Goal: Task Accomplishment & Management: Manage account settings

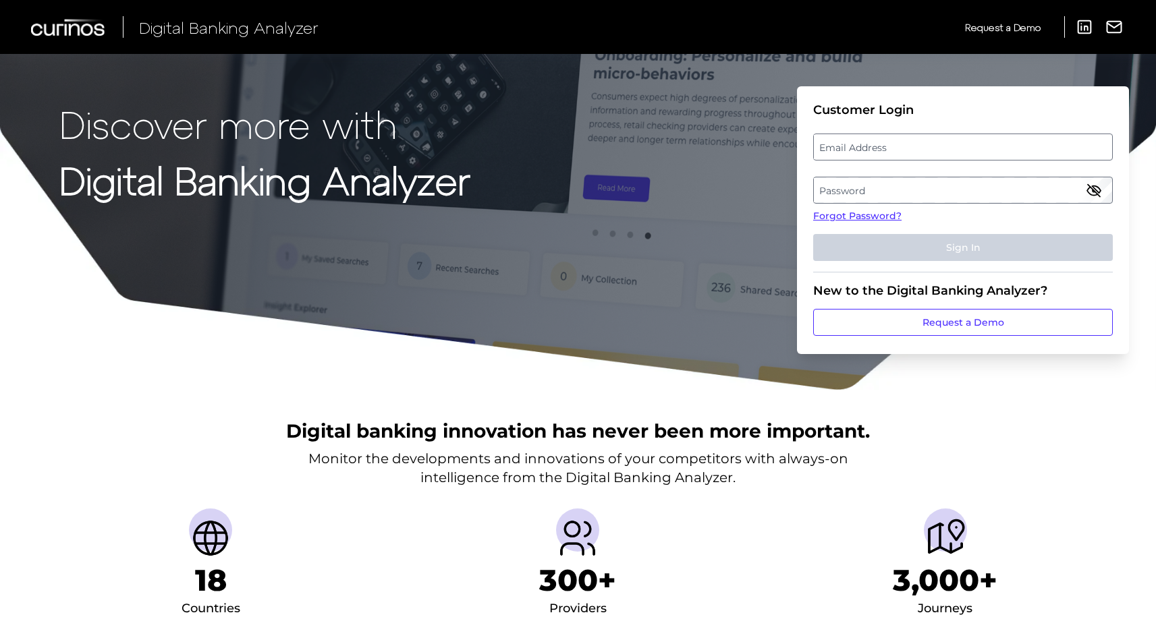
click at [843, 144] on label "Email Address" at bounding box center [963, 147] width 298 height 24
click at [843, 144] on input "email" at bounding box center [963, 147] width 300 height 27
click at [855, 143] on input "Email Address" at bounding box center [963, 147] width 300 height 27
type input "[EMAIL_ADDRESS][PERSON_NAME][DOMAIN_NAME]"
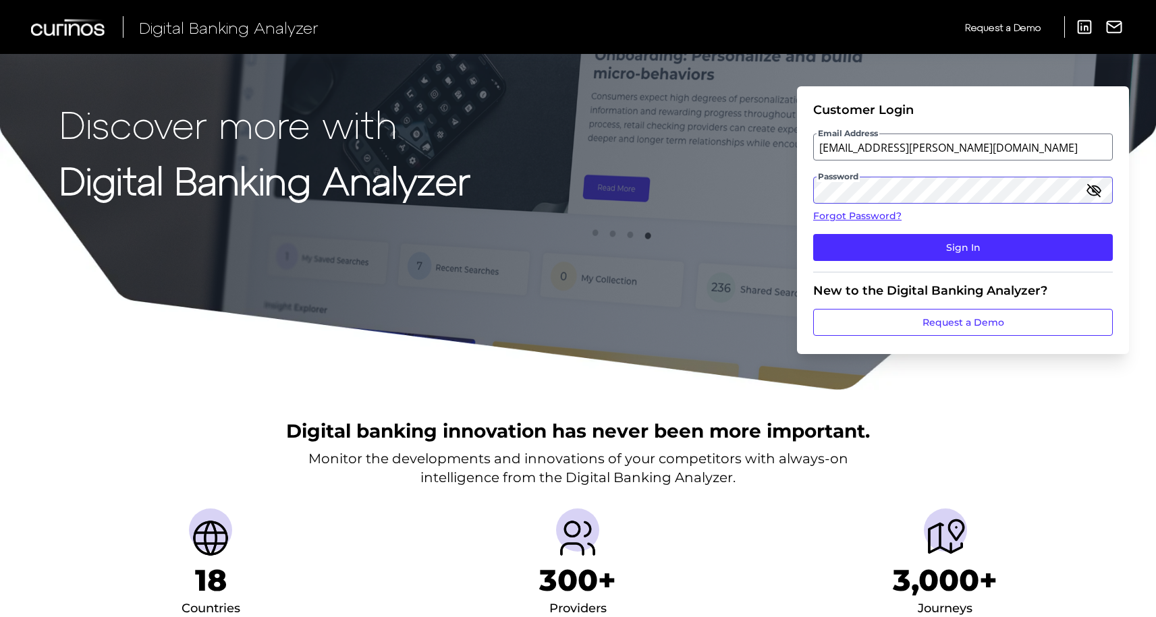
click at [813, 234] on button "Sign In" at bounding box center [963, 247] width 300 height 27
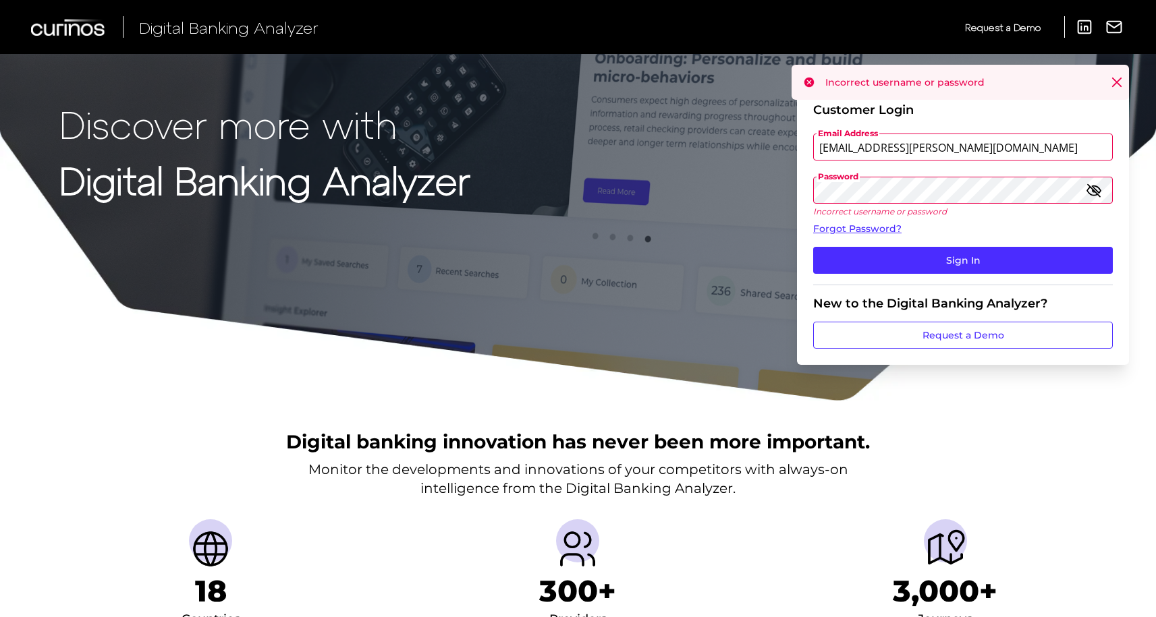
click at [1100, 186] on icon "button" at bounding box center [1094, 190] width 16 height 16
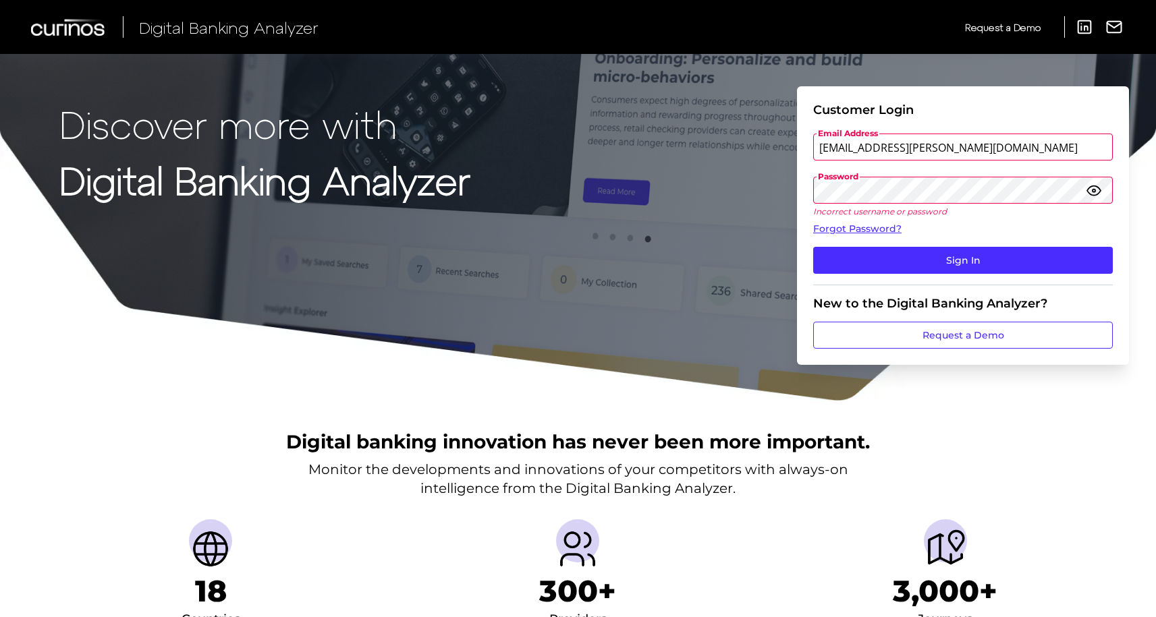
click at [813, 247] on button "Sign In" at bounding box center [963, 260] width 300 height 27
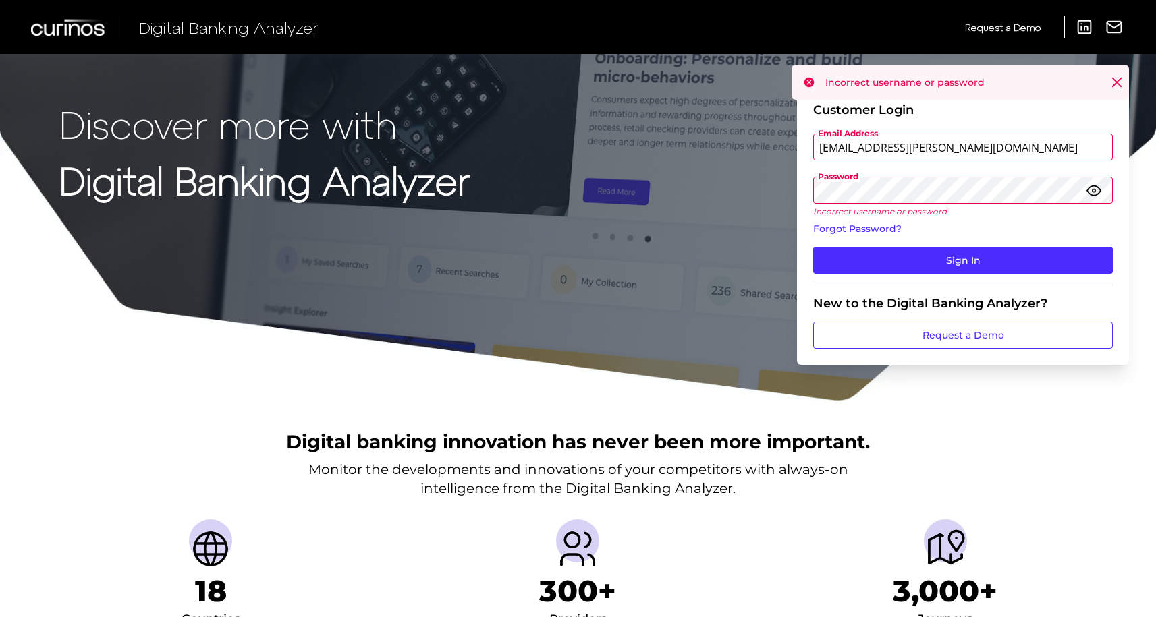
click at [813, 247] on button "Sign In" at bounding box center [963, 260] width 300 height 27
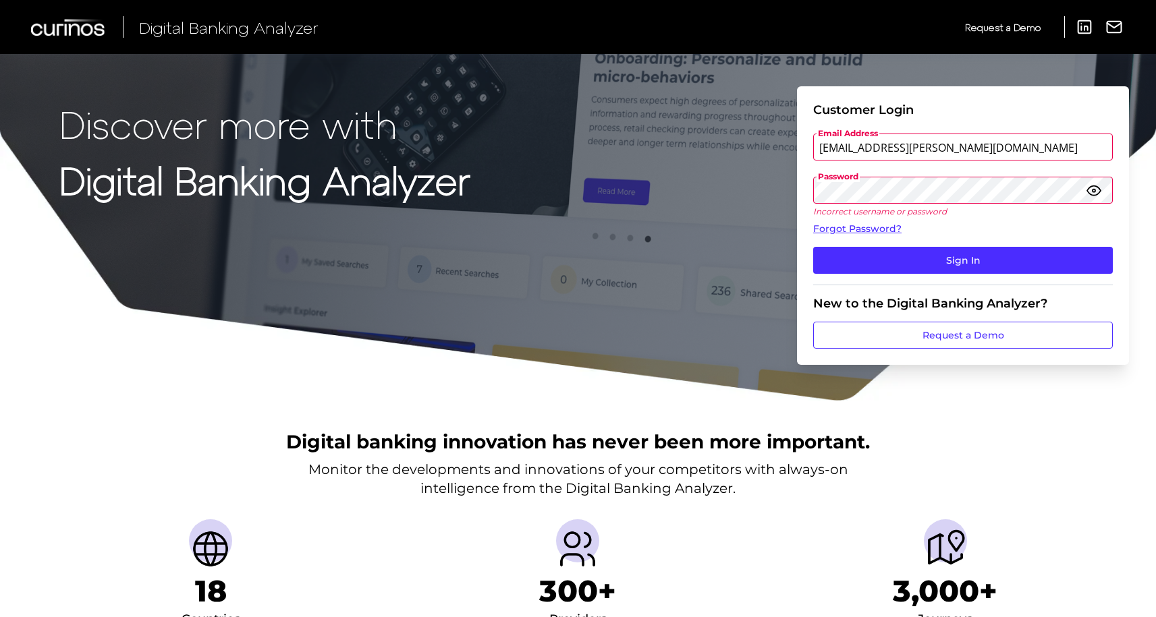
click at [813, 247] on button "Sign In" at bounding box center [963, 260] width 300 height 27
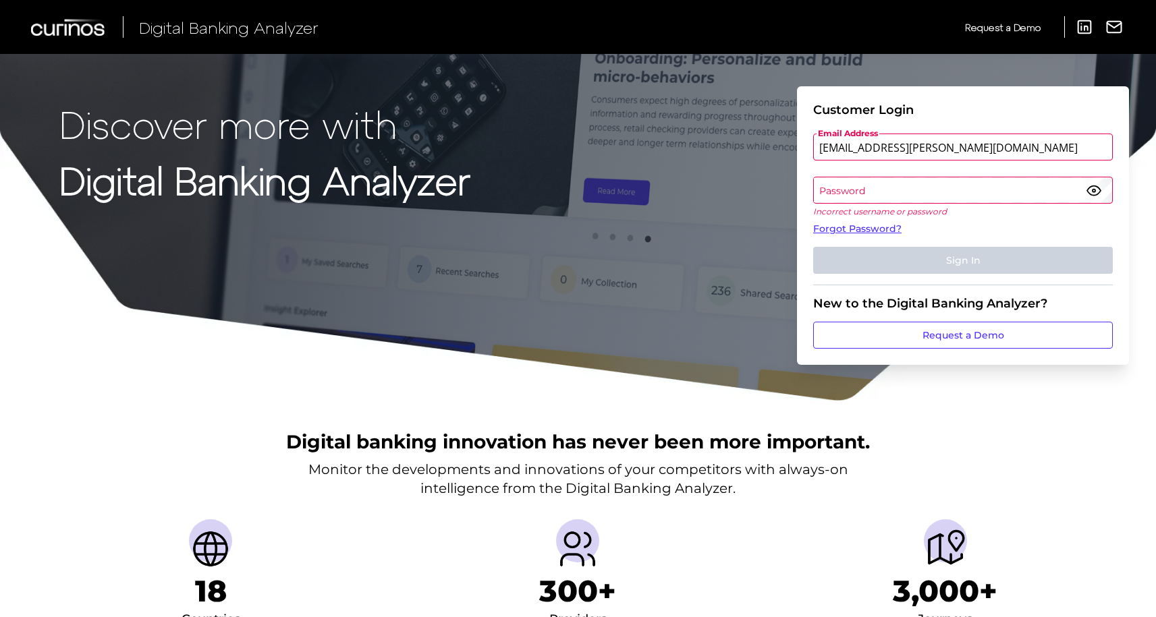
click at [873, 191] on label "Password" at bounding box center [963, 190] width 298 height 24
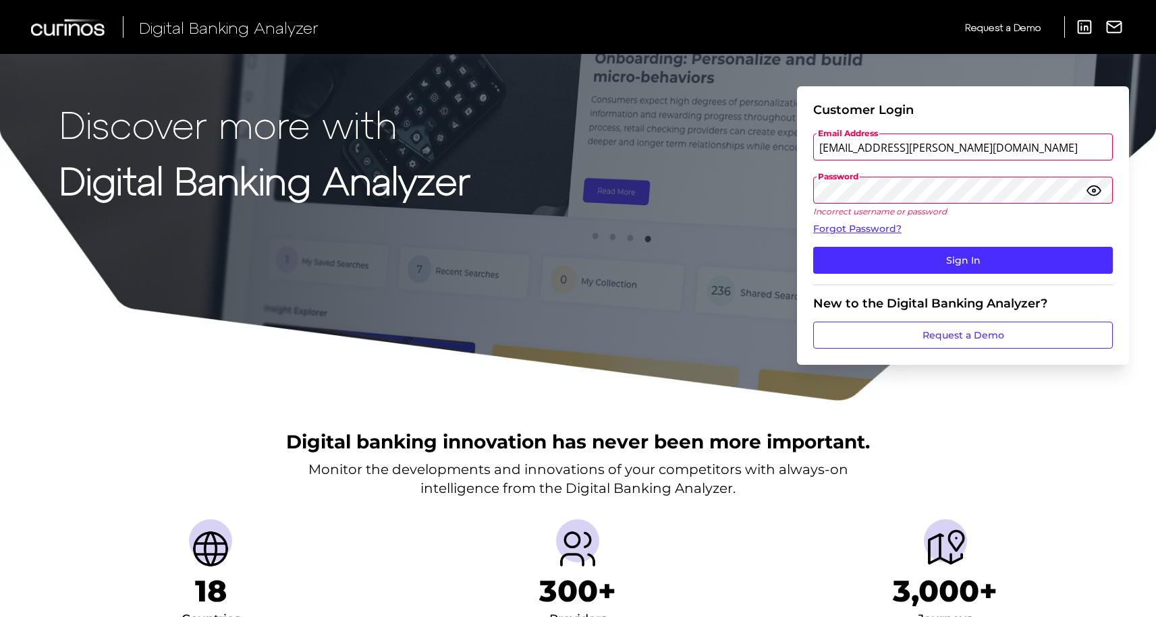
click at [813, 247] on button "Sign In" at bounding box center [963, 260] width 300 height 27
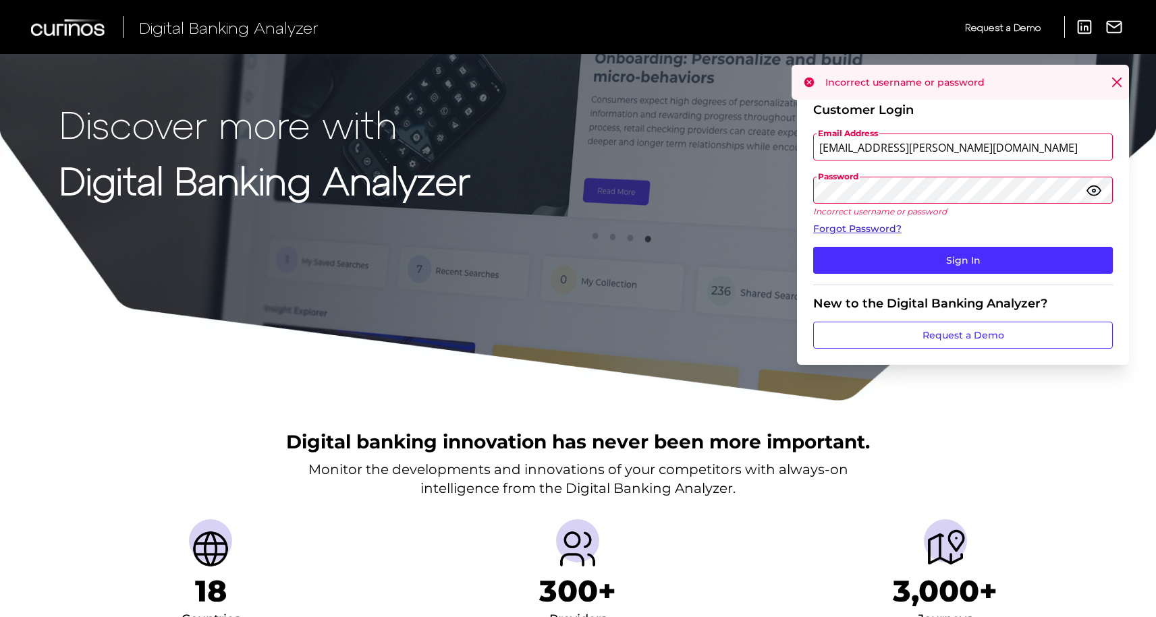
click at [860, 229] on link "Forgot Password?" at bounding box center [963, 229] width 300 height 14
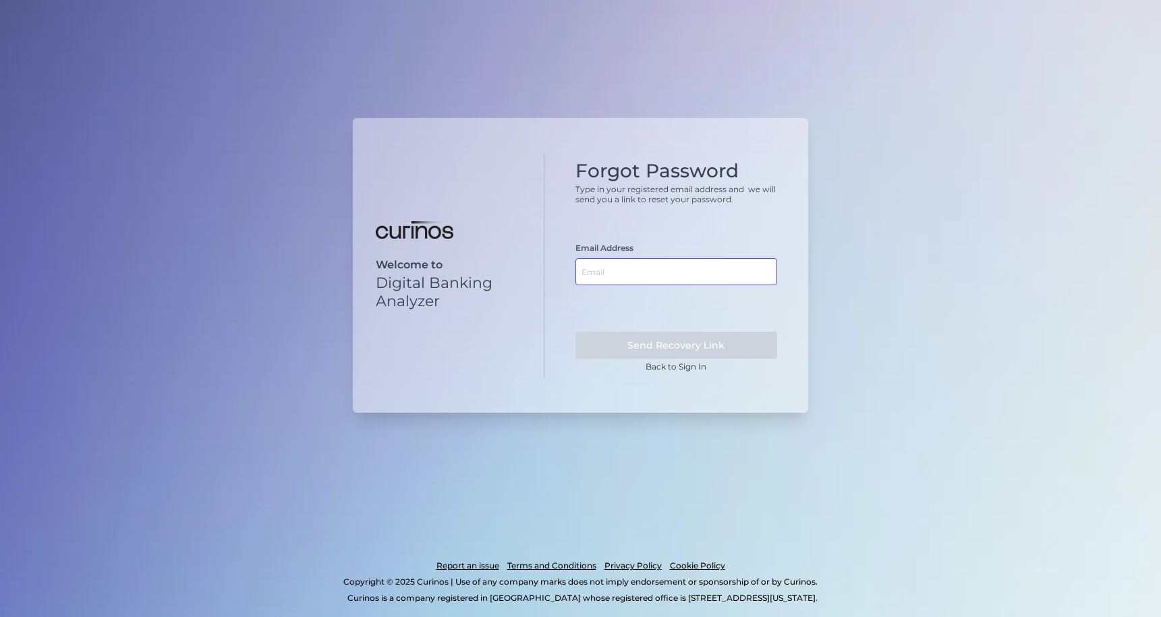
click at [648, 263] on input "text" at bounding box center [677, 271] width 202 height 27
type input "[EMAIL_ADDRESS][PERSON_NAME][DOMAIN_NAME]"
click at [576, 332] on button "Send Recovery Link" at bounding box center [677, 345] width 202 height 27
